Goal: Transaction & Acquisition: Download file/media

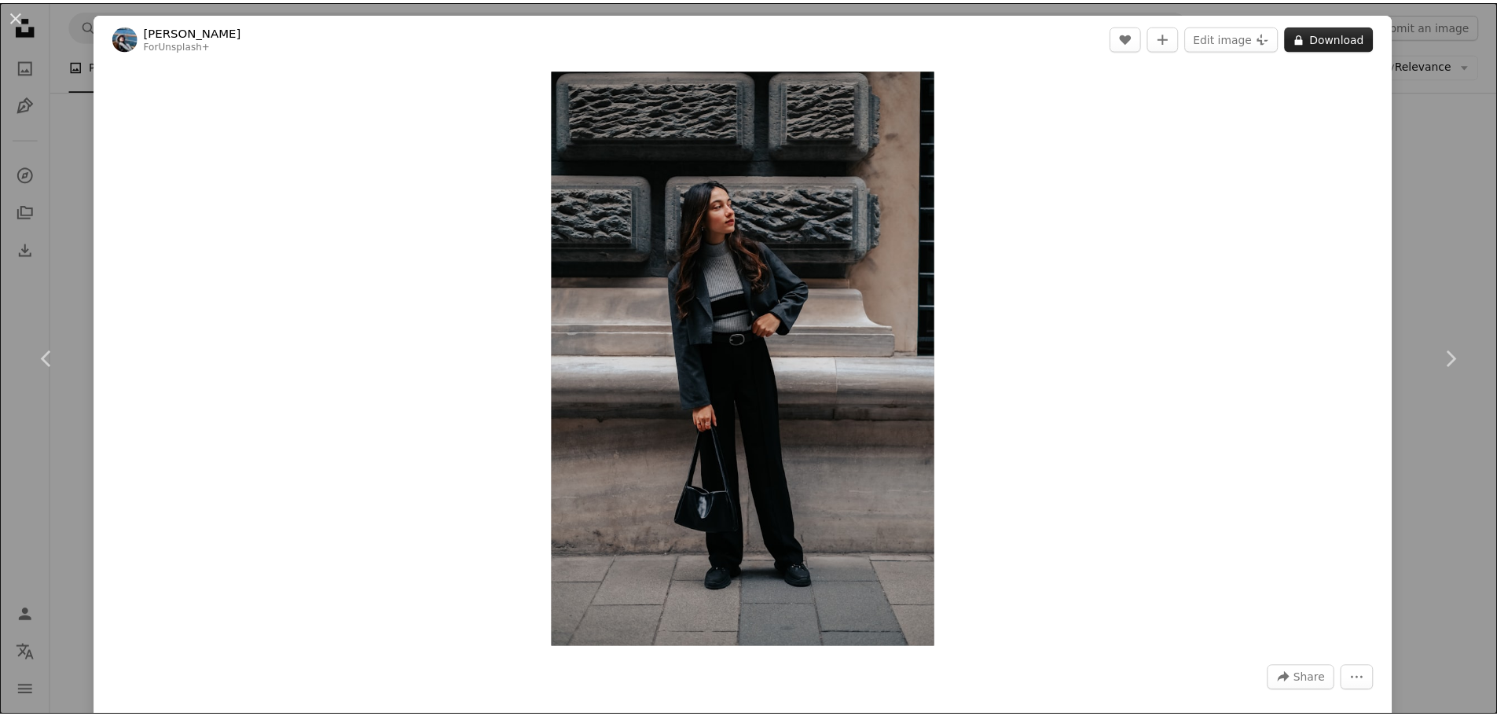
scroll to position [4214, 0]
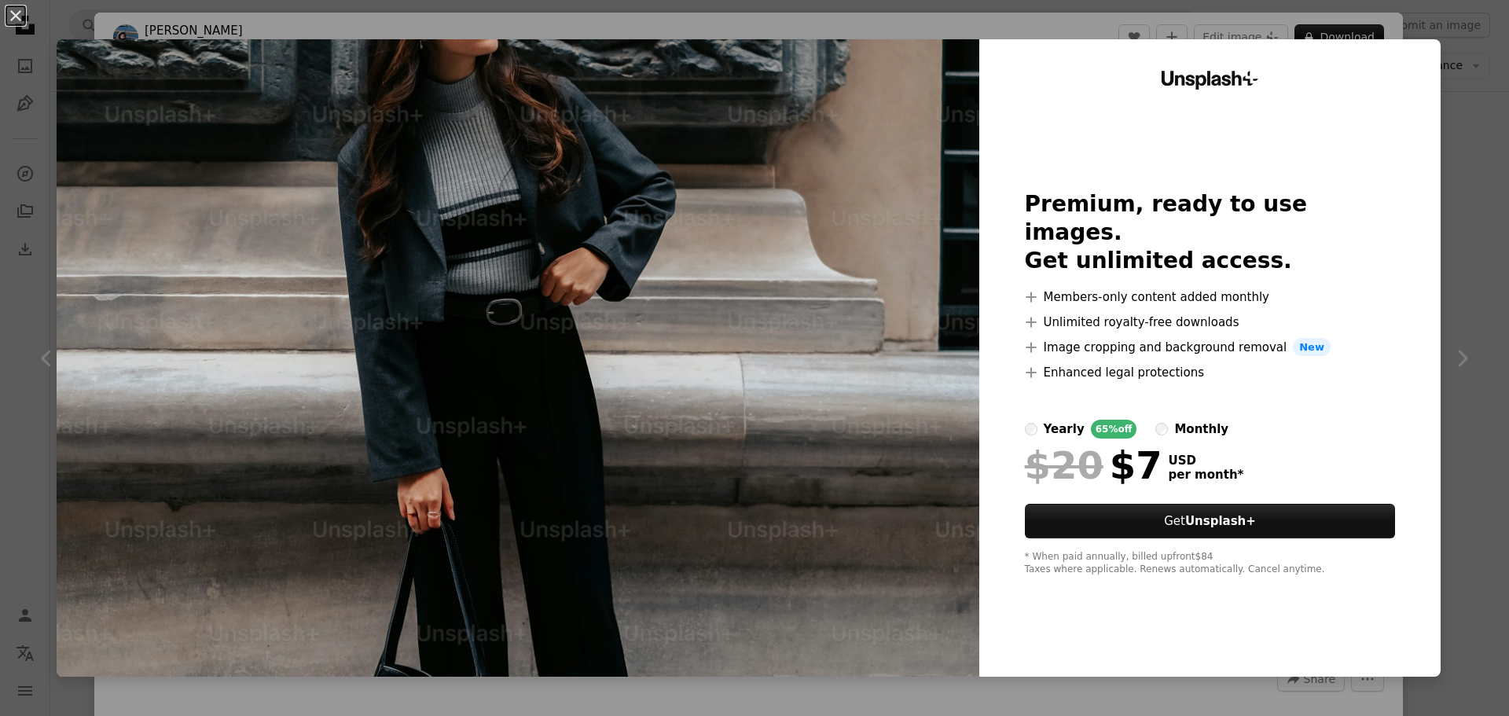
click at [1435, 152] on div "An X shape Unsplash+ Premium, ready to use images. Get unlimited access. A plus…" at bounding box center [754, 358] width 1509 height 716
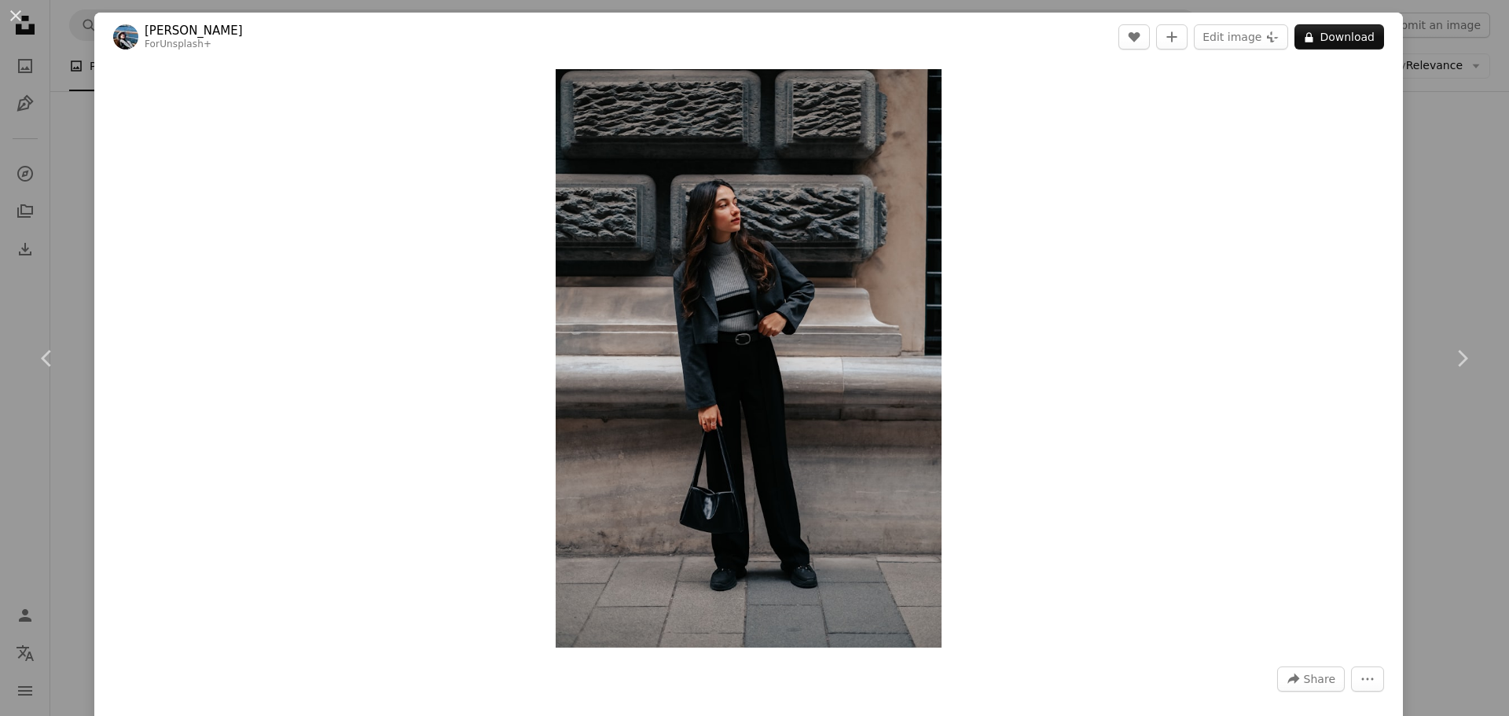
click at [75, 148] on div "An X shape Chevron left Chevron right [PERSON_NAME] For Unsplash+ A heart A plu…" at bounding box center [754, 358] width 1509 height 716
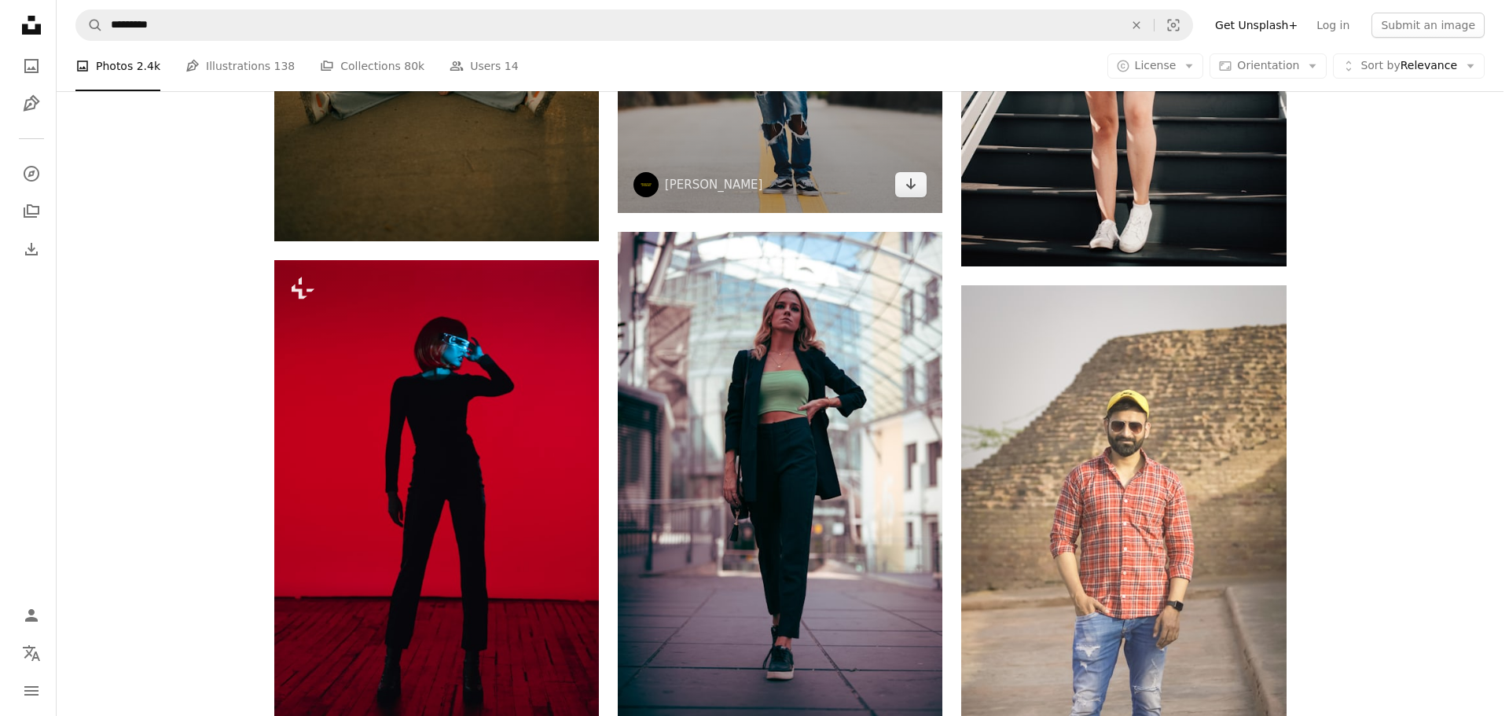
scroll to position [2799, 0]
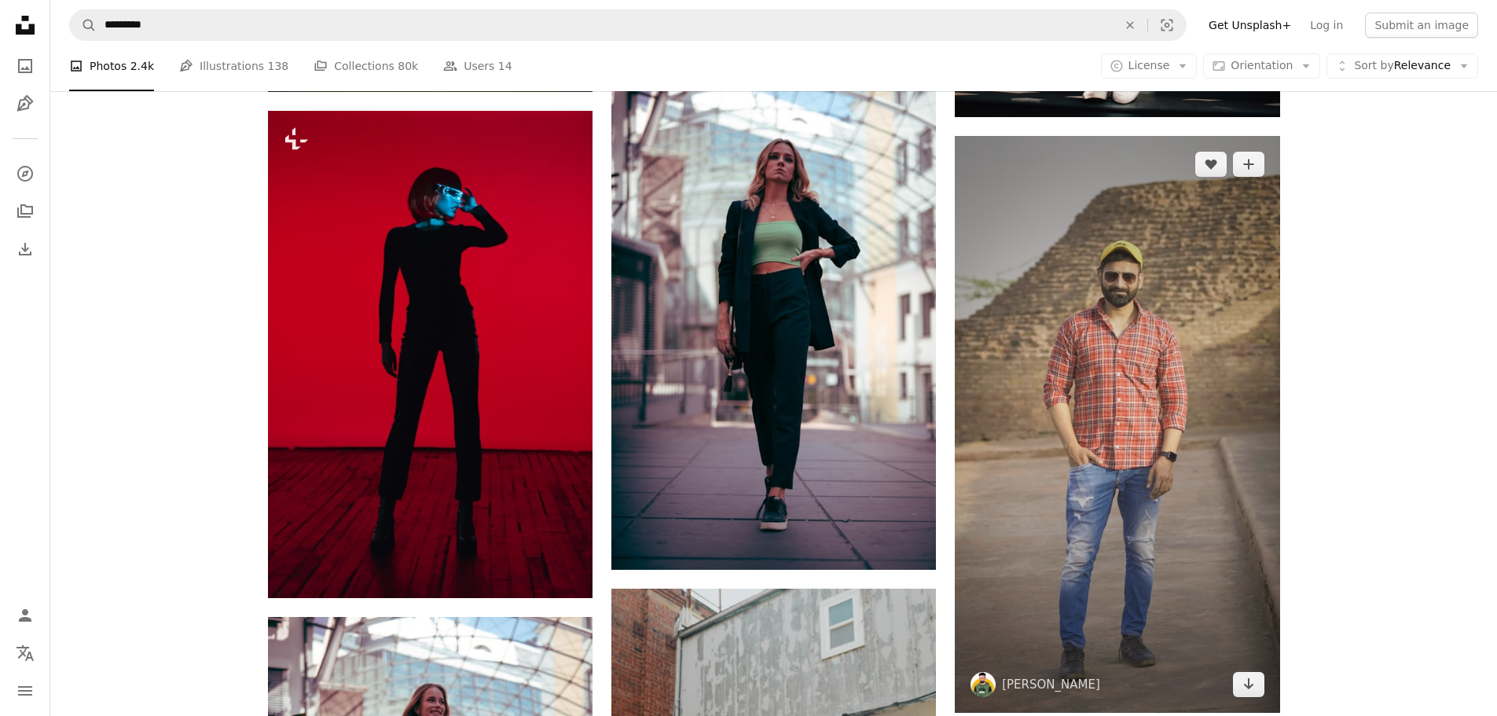
click at [990, 302] on img at bounding box center [1117, 424] width 324 height 577
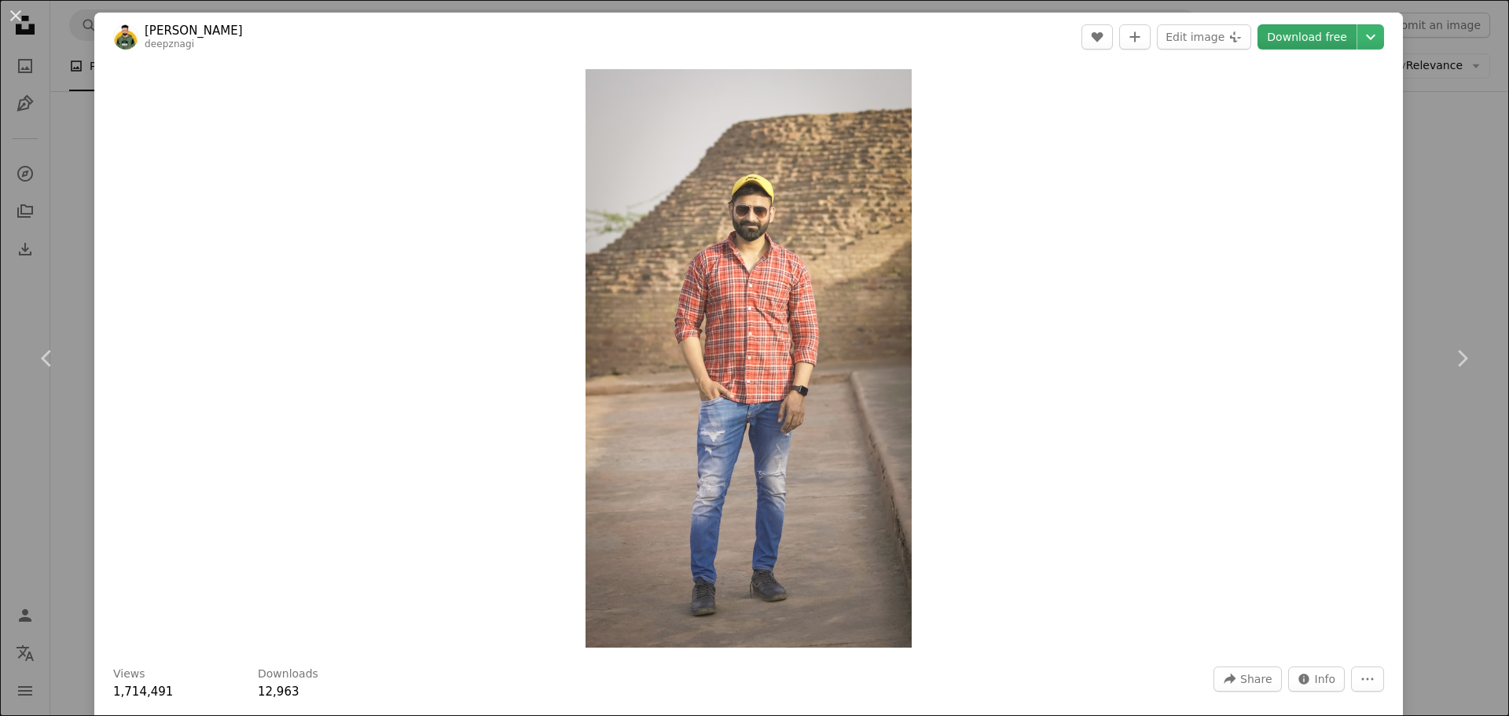
click at [1307, 47] on link "Download free" at bounding box center [1306, 36] width 99 height 25
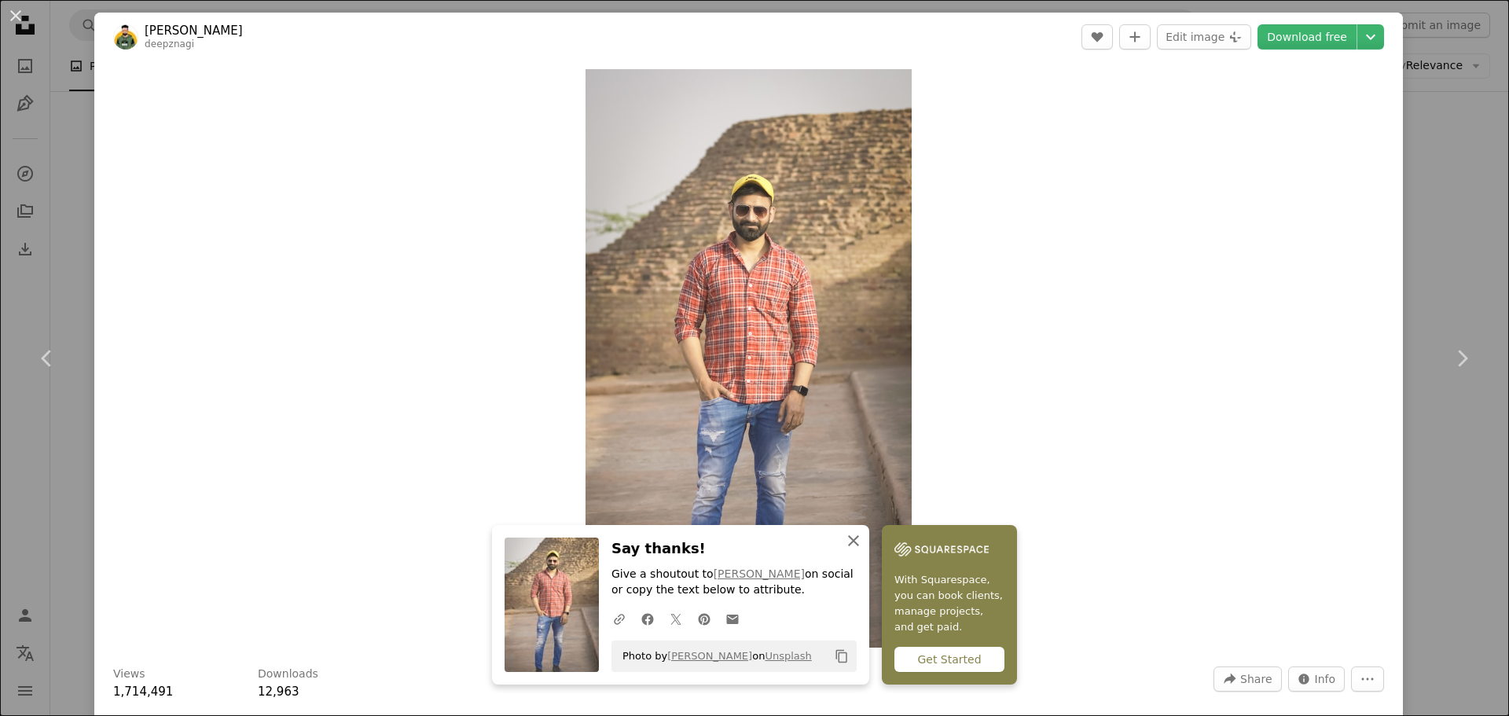
click at [848, 537] on icon "button" at bounding box center [853, 540] width 11 height 11
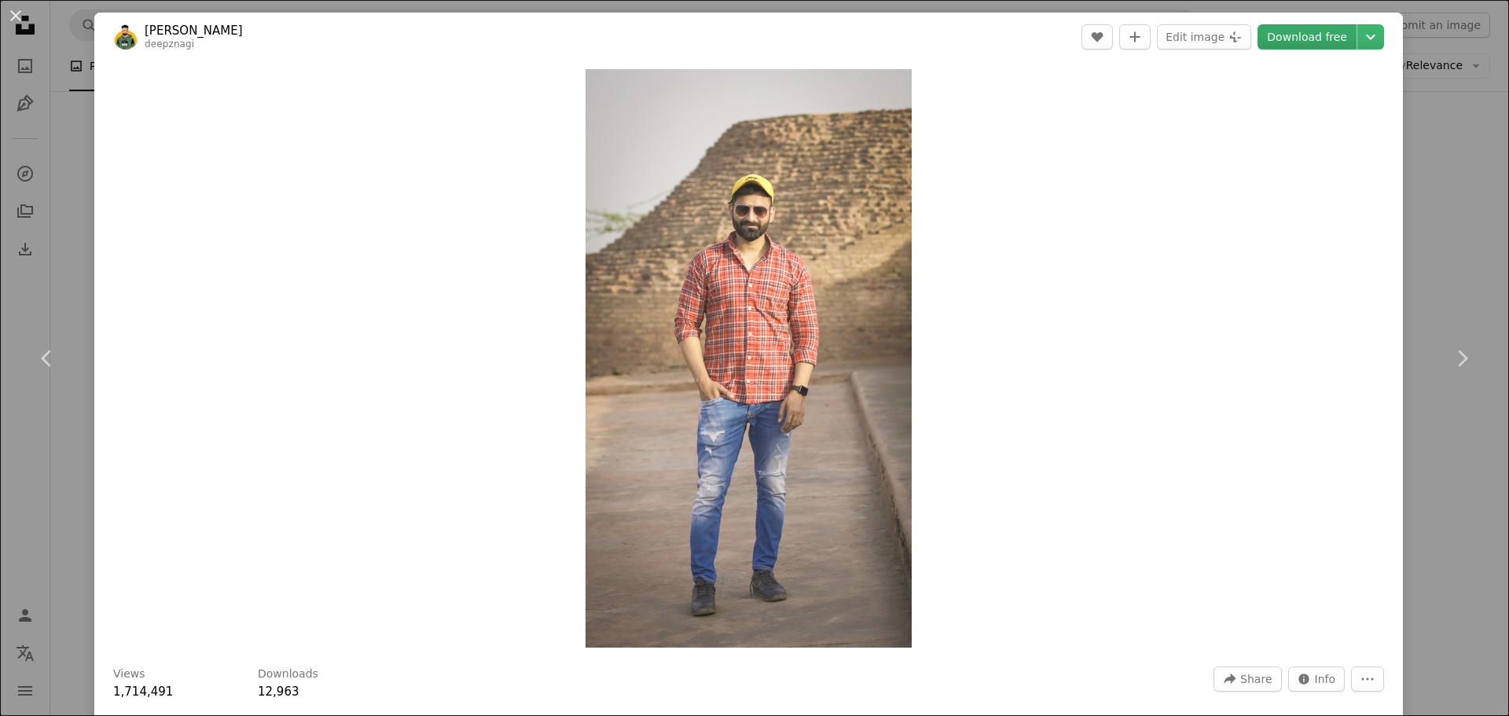
click at [1325, 45] on link "Download free" at bounding box center [1306, 36] width 99 height 25
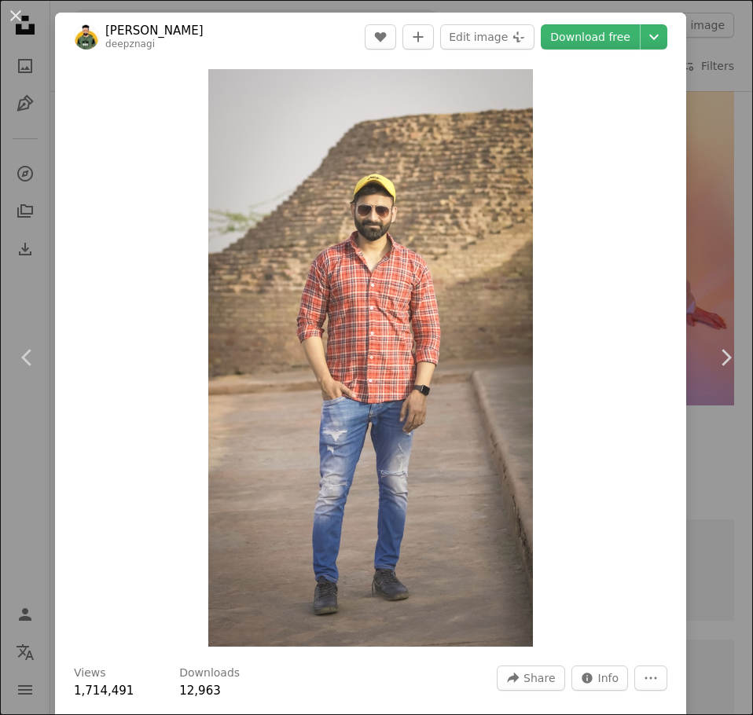
click at [702, 189] on div "An X shape Chevron left Chevron right [PERSON_NAME] deepznagi A heart A plus si…" at bounding box center [376, 357] width 753 height 715
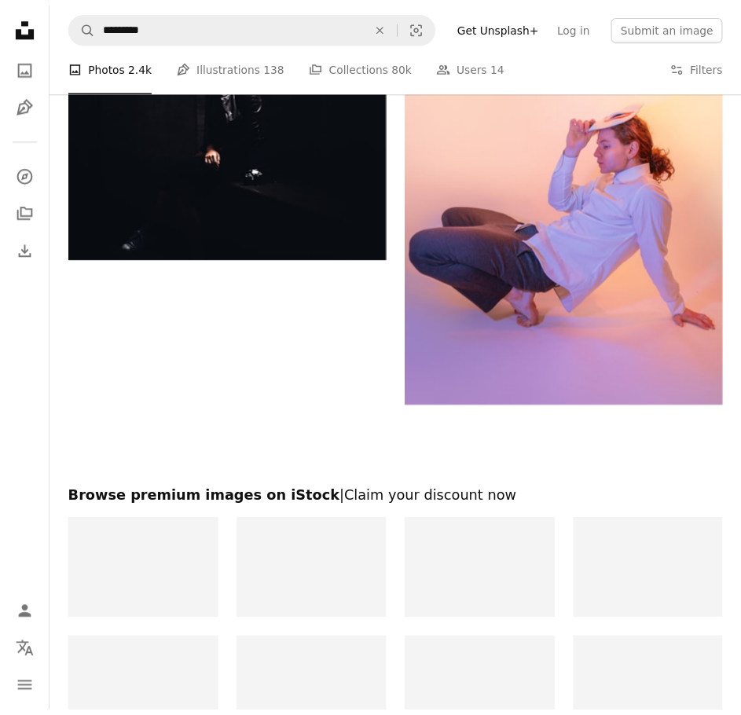
scroll to position [2799, 0]
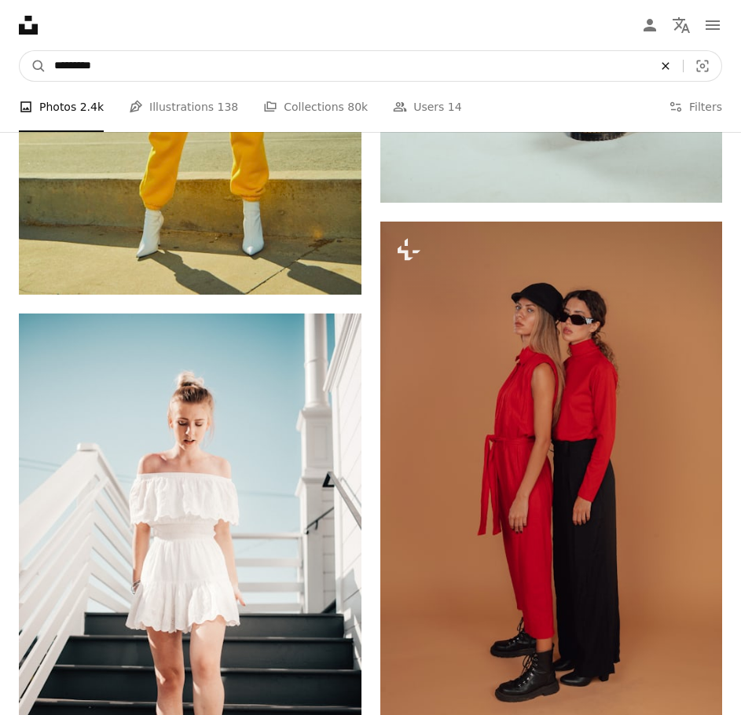
click at [648, 60] on icon "An X shape" at bounding box center [665, 66] width 35 height 13
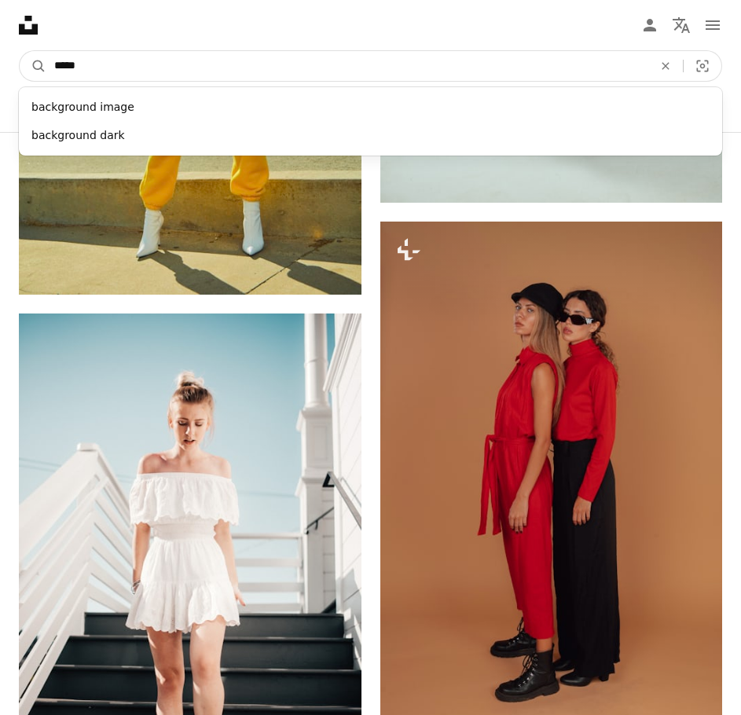
type input "*****"
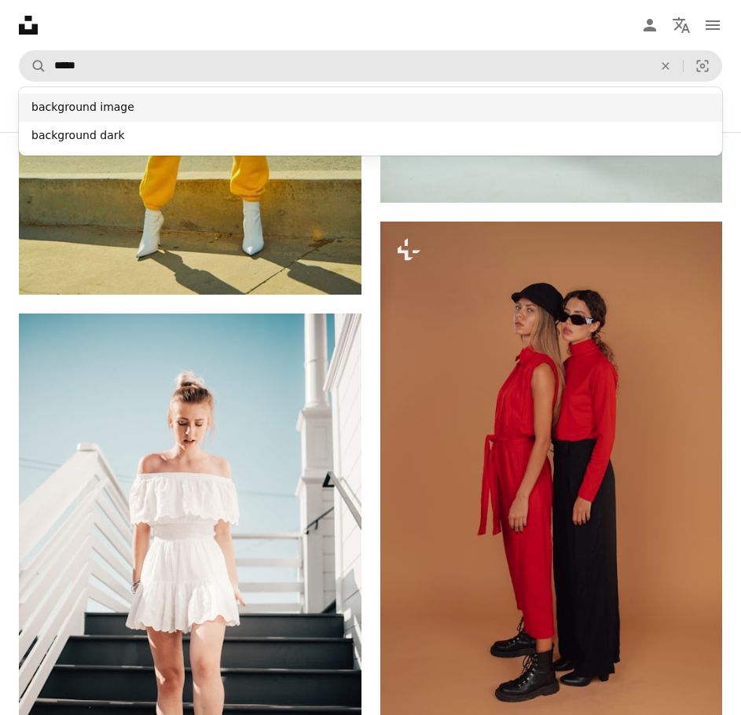
click at [331, 93] on div "background image" at bounding box center [370, 107] width 703 height 28
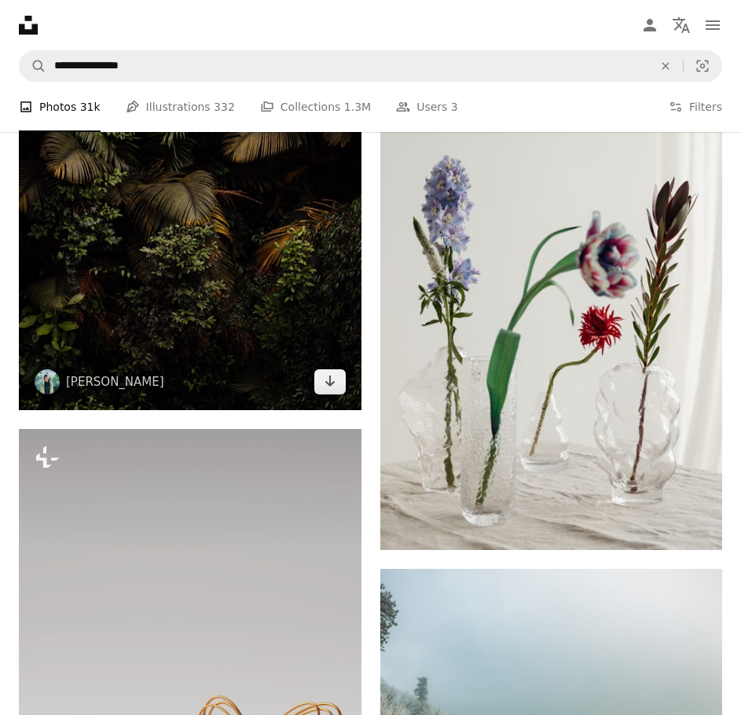
scroll to position [2763, 0]
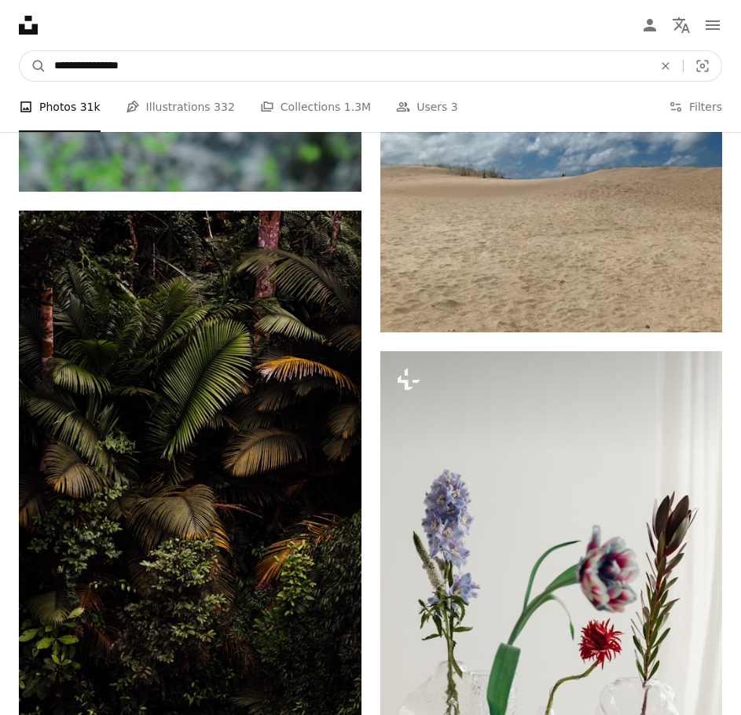
click at [200, 51] on input "**********" at bounding box center [347, 66] width 602 height 30
type input "**********"
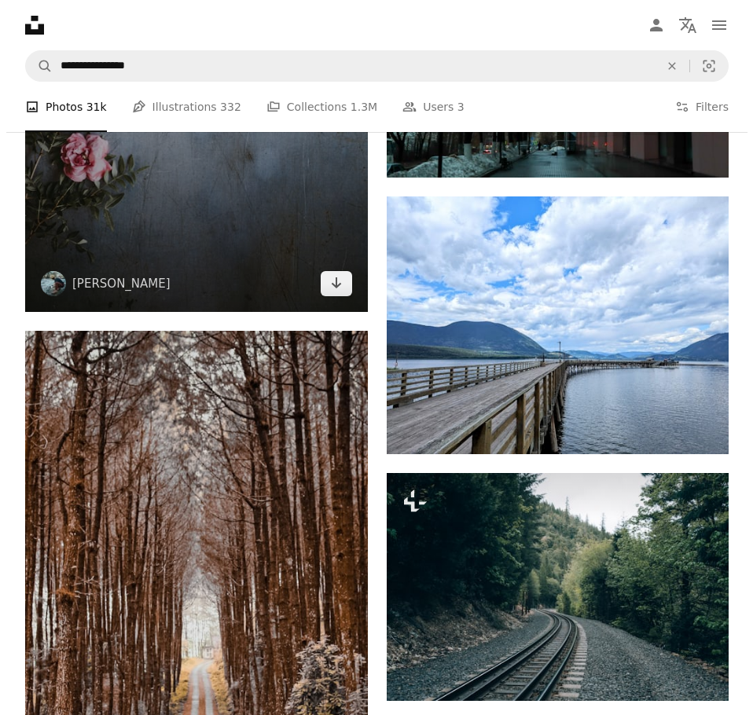
scroll to position [1820, 0]
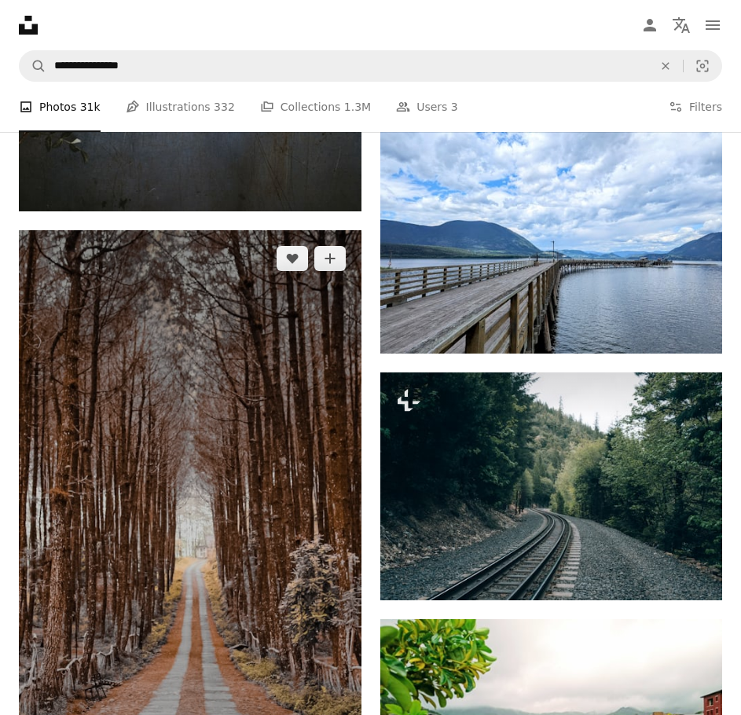
click at [223, 291] on img at bounding box center [190, 558] width 343 height 657
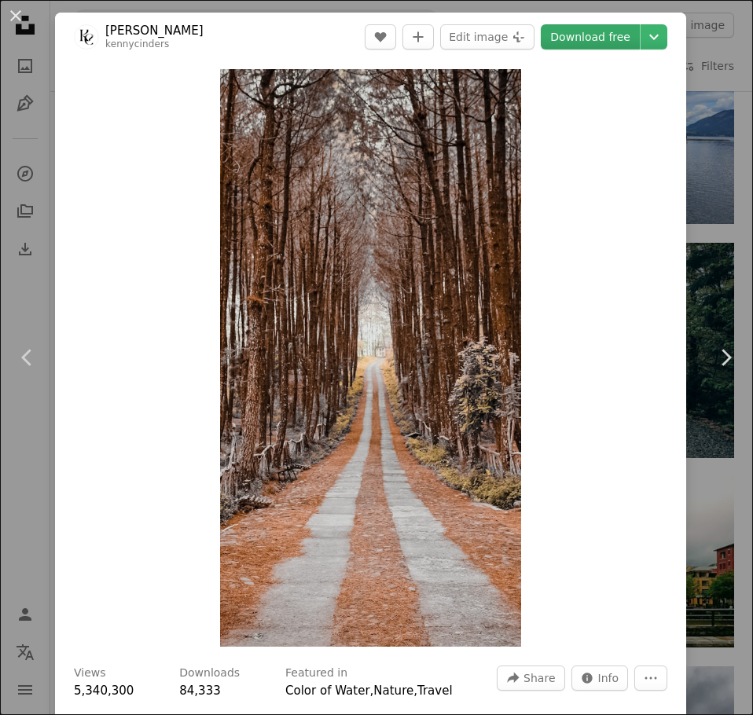
click at [558, 44] on link "Download free" at bounding box center [590, 36] width 99 height 25
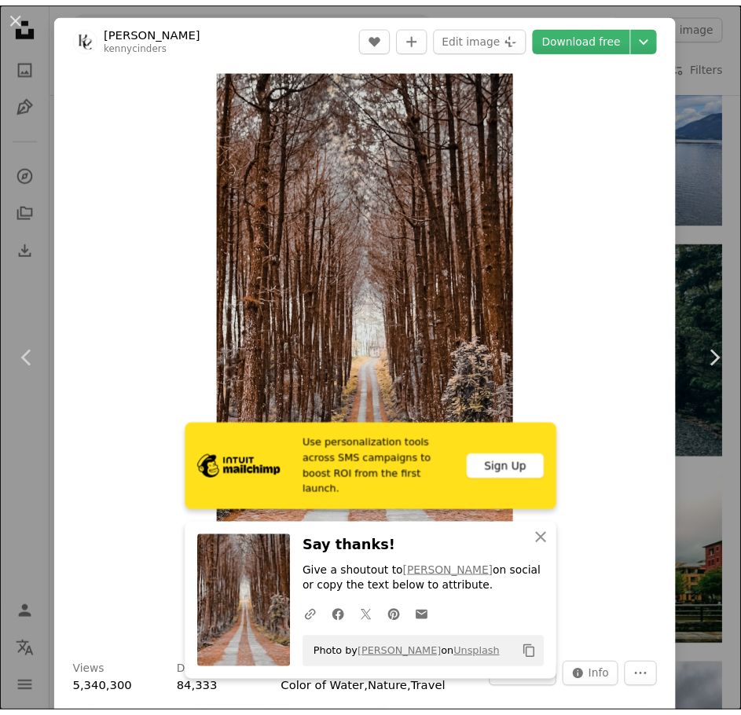
scroll to position [625, 0]
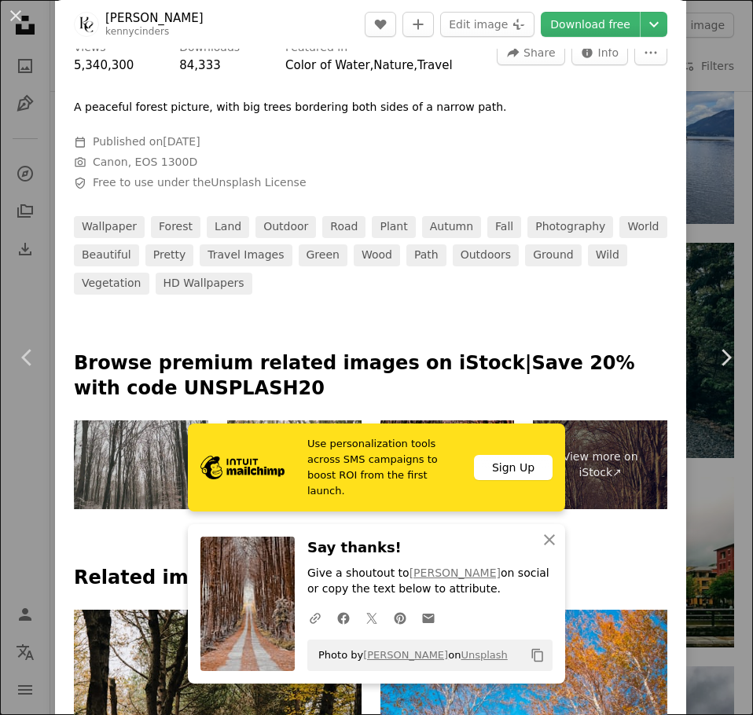
click at [714, 52] on div "An X shape Chevron left Chevron right Use personalization tools across SMS camp…" at bounding box center [376, 357] width 753 height 715
